Goal: Information Seeking & Learning: Learn about a topic

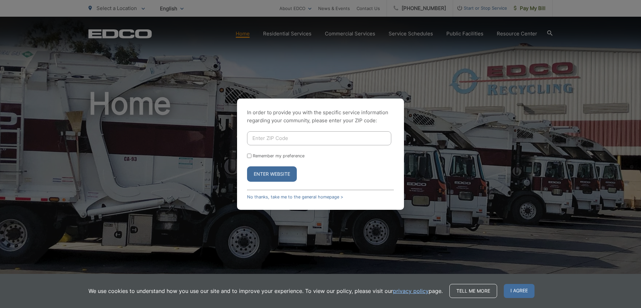
click at [340, 137] on input "Enter ZIP Code" at bounding box center [319, 138] width 144 height 14
type input "90621"
click at [257, 158] on label "Remember my preference" at bounding box center [279, 155] width 52 height 5
click at [252, 158] on input "Remember my preference" at bounding box center [249, 156] width 4 height 4
checkbox input "true"
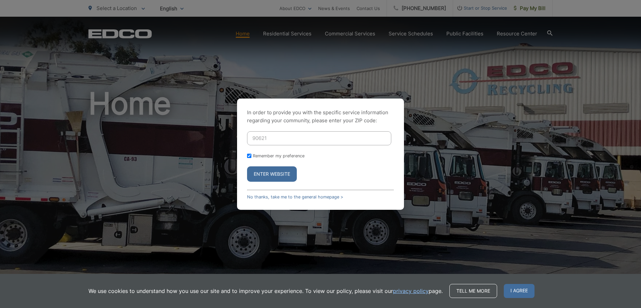
click at [274, 179] on button "Enter Website" at bounding box center [272, 173] width 50 height 15
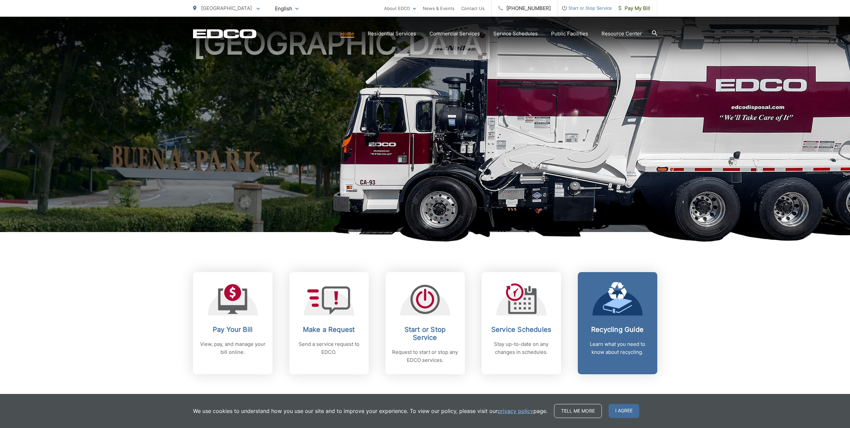
scroll to position [80, 0]
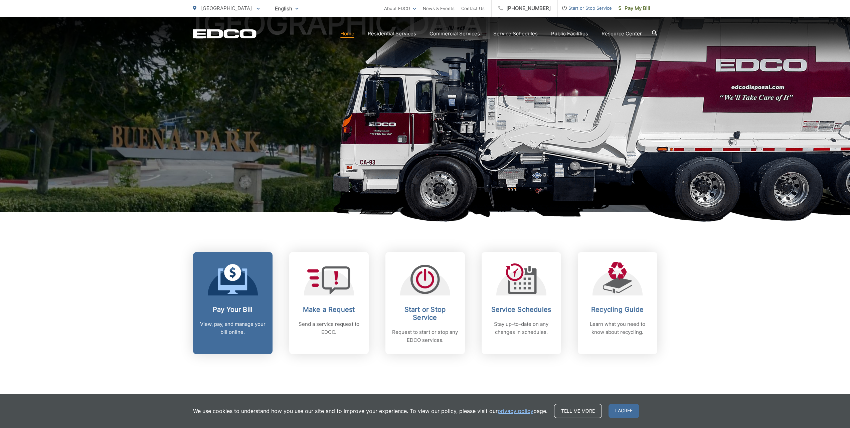
click at [240, 288] on icon at bounding box center [232, 281] width 29 height 25
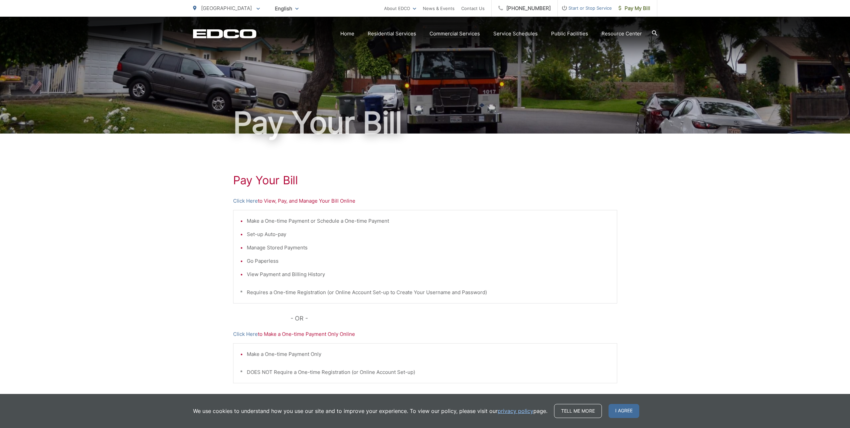
click at [317, 202] on p "Click Here to View, Pay, and Manage Your Bill Online" at bounding box center [425, 201] width 384 height 8
click at [330, 336] on p "Click Here to Make a One-time Payment Only Online" at bounding box center [425, 334] width 384 height 8
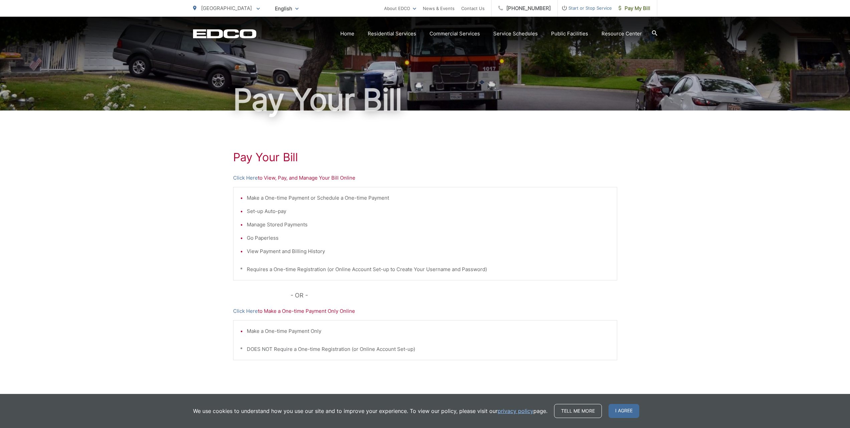
scroll to position [47, 0]
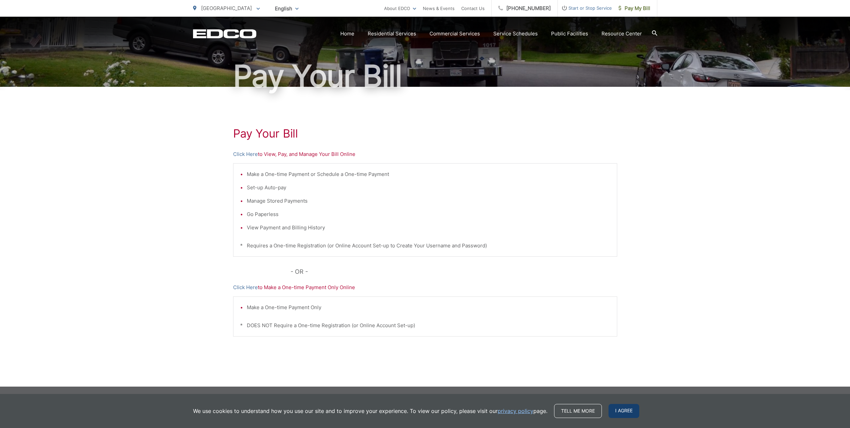
click at [629, 414] on span "I agree" at bounding box center [624, 411] width 31 height 14
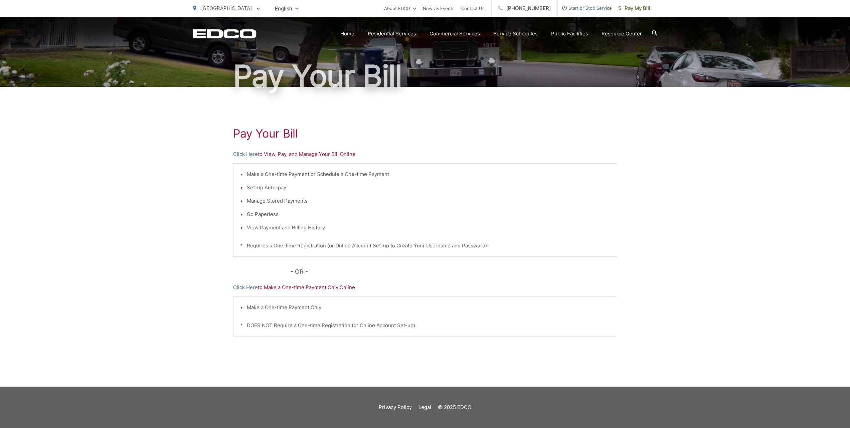
click at [323, 155] on p "Click Here to View, Pay, and Manage Your Bill Online" at bounding box center [425, 154] width 384 height 8
click at [242, 153] on link "Click Here" at bounding box center [245, 154] width 25 height 8
click at [653, 34] on icon at bounding box center [654, 32] width 5 height 5
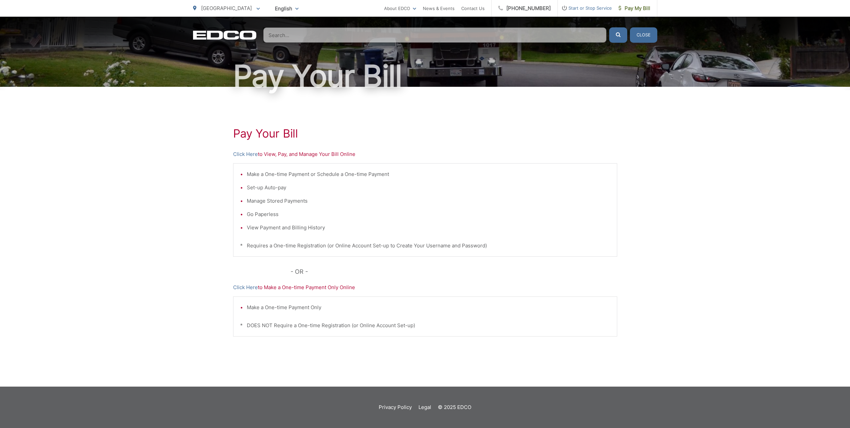
click at [420, 36] on input "Search" at bounding box center [434, 34] width 343 height 15
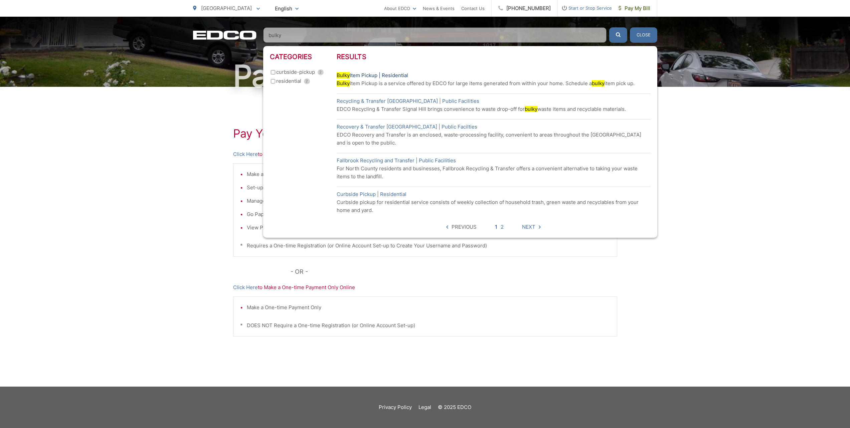
type input "bulky"
click at [373, 75] on link "Bulky Item Pickup | Residential" at bounding box center [372, 75] width 71 height 8
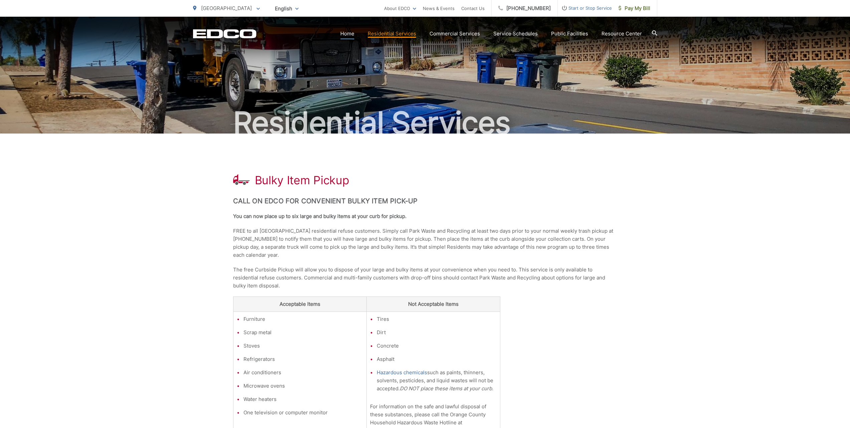
click at [353, 34] on link "Home" at bounding box center [347, 34] width 14 height 8
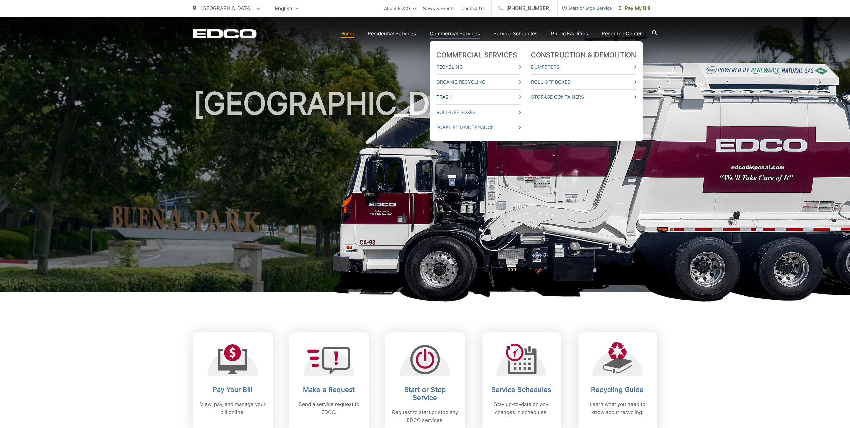
click at [451, 99] on link "Trash" at bounding box center [478, 97] width 85 height 8
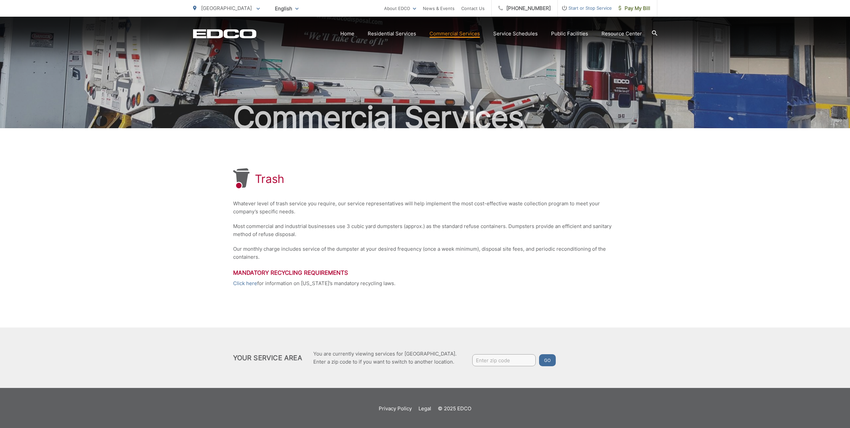
scroll to position [7, 0]
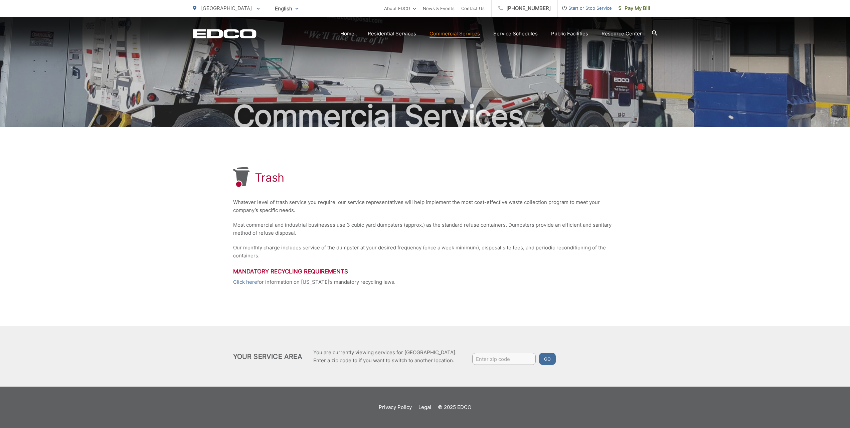
click at [504, 360] on input "Enter zip code" at bounding box center [503, 359] width 63 height 12
click at [780, 365] on strong "together" at bounding box center [783, 365] width 22 height 8
